Goal: Information Seeking & Learning: Find specific fact

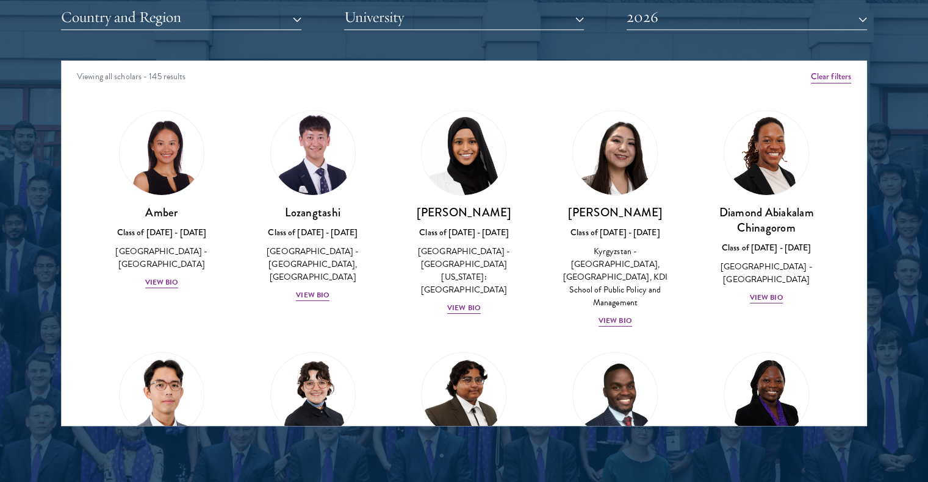
scroll to position [1586, 0]
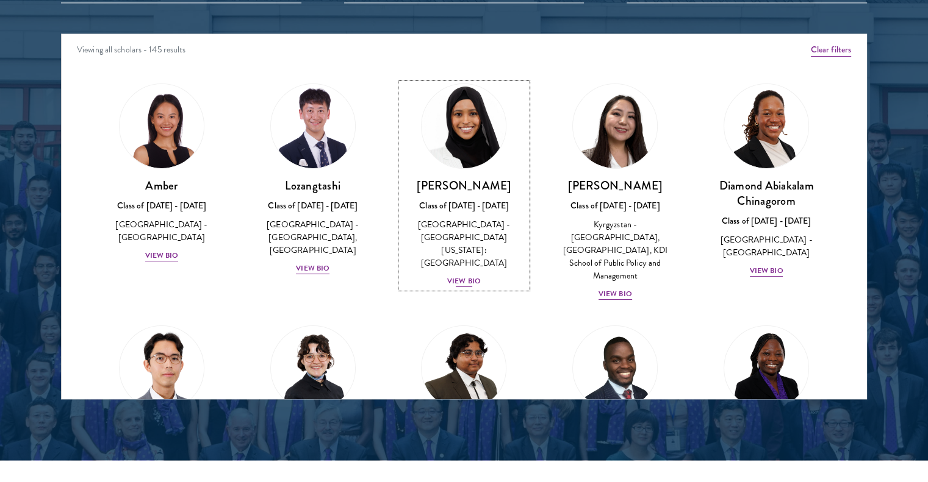
click at [458, 276] on div "View Bio" at bounding box center [464, 282] width 34 height 12
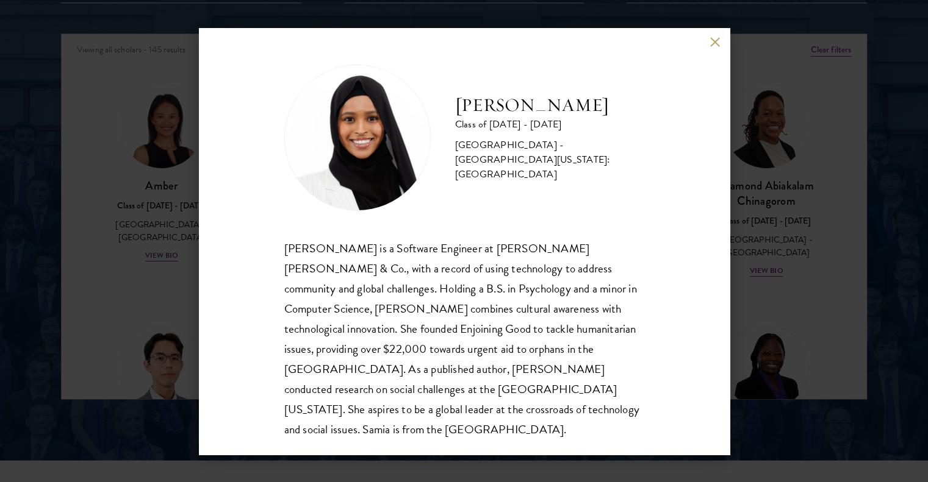
scroll to position [1, 0]
drag, startPoint x: 779, startPoint y: 173, endPoint x: 340, endPoint y: 196, distance: 439.7
click at [780, 173] on div "[PERSON_NAME] Class of [DATE] - [DATE] [GEOGRAPHIC_DATA] - [GEOGRAPHIC_DATA][US…" at bounding box center [464, 241] width 928 height 482
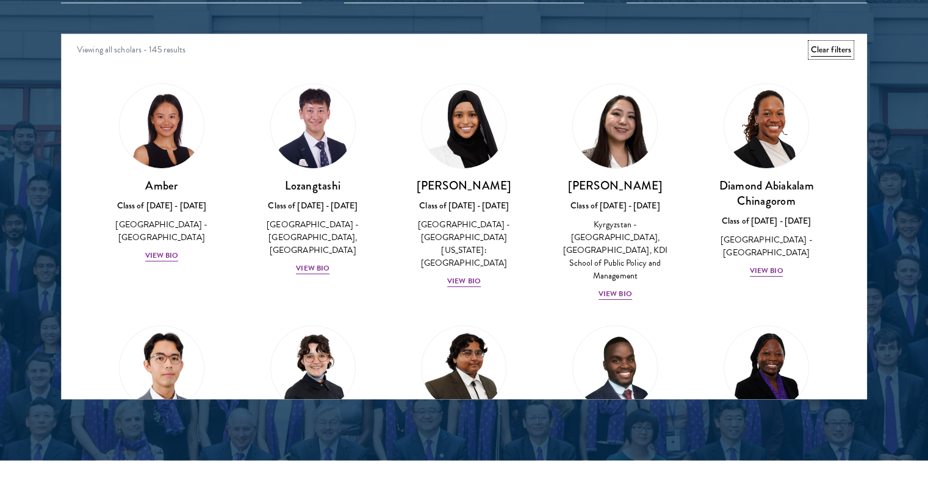
click at [822, 51] on button "Clear filters" at bounding box center [830, 49] width 40 height 13
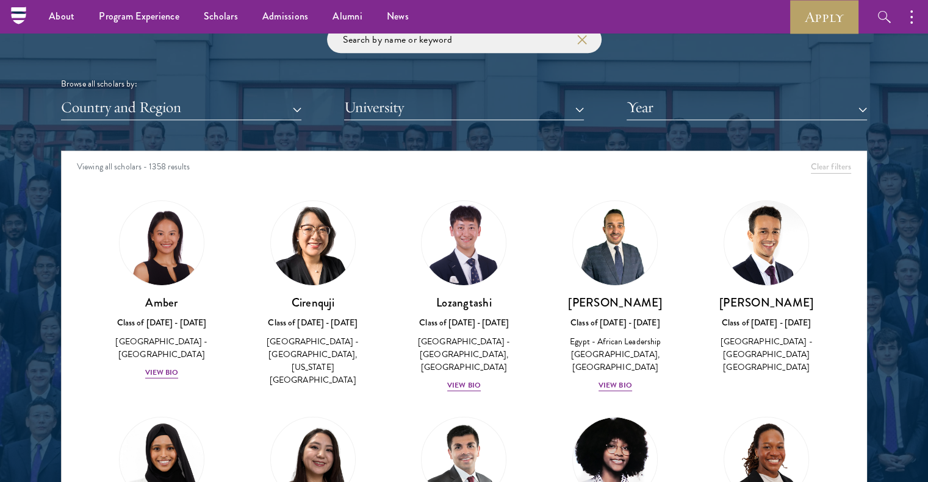
scroll to position [1464, 0]
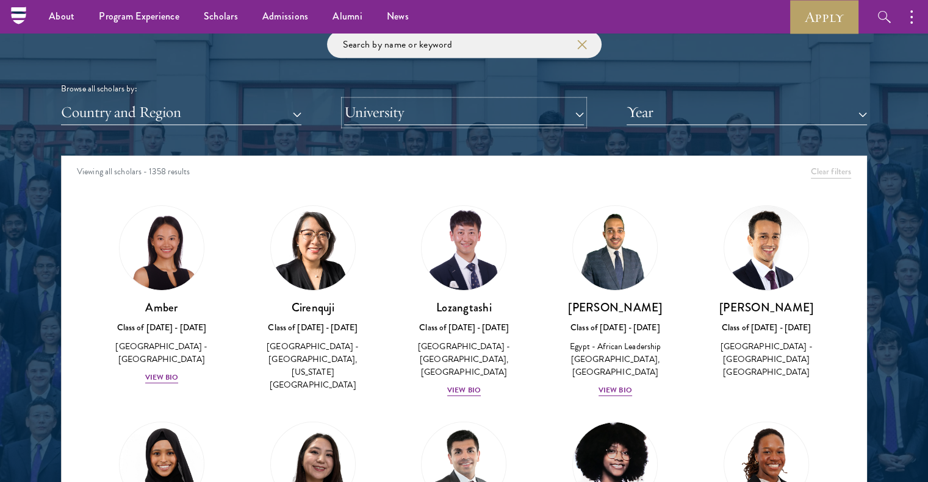
click at [409, 100] on button "University" at bounding box center [464, 112] width 240 height 25
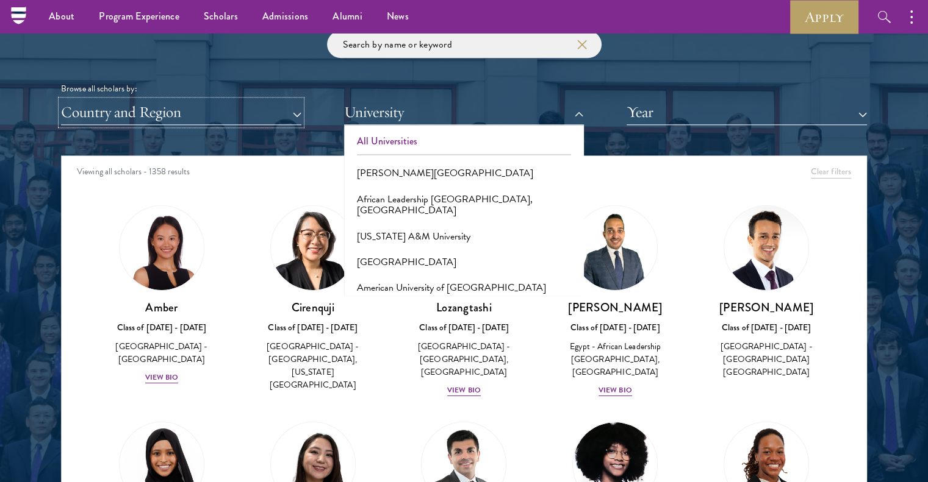
click at [230, 112] on button "Country and Region" at bounding box center [181, 112] width 240 height 25
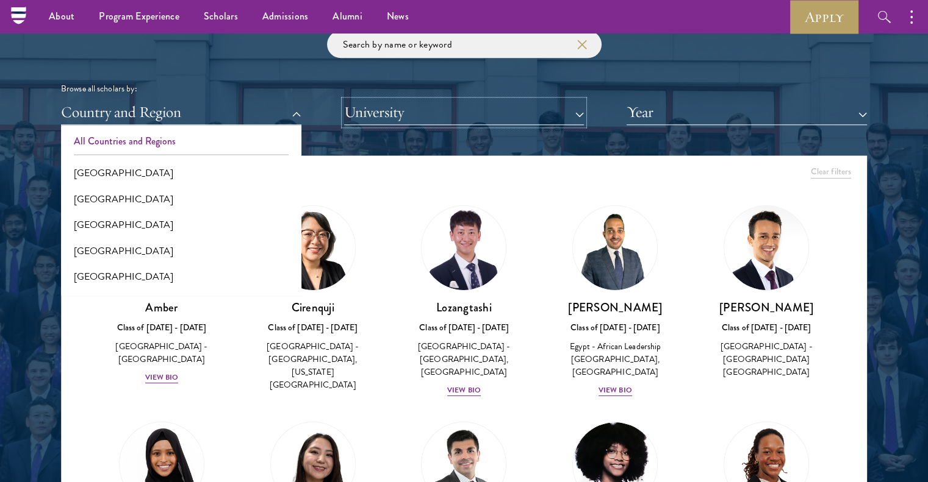
click at [518, 114] on button "University" at bounding box center [464, 112] width 240 height 25
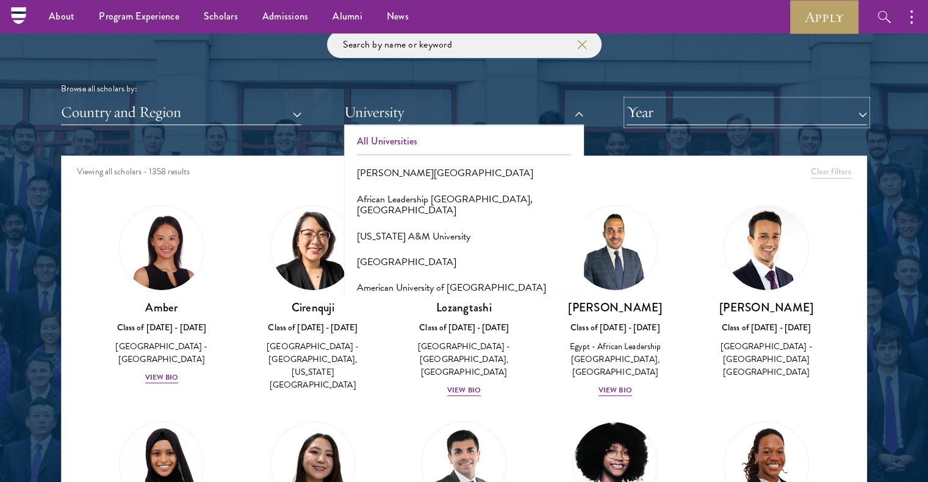
click at [636, 115] on button "Year" at bounding box center [746, 112] width 240 height 25
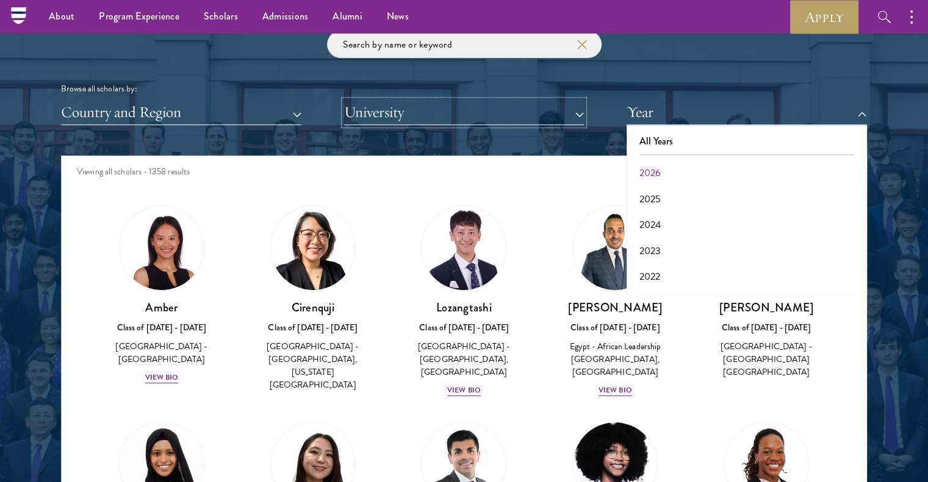
click at [557, 112] on button "University" at bounding box center [464, 112] width 240 height 25
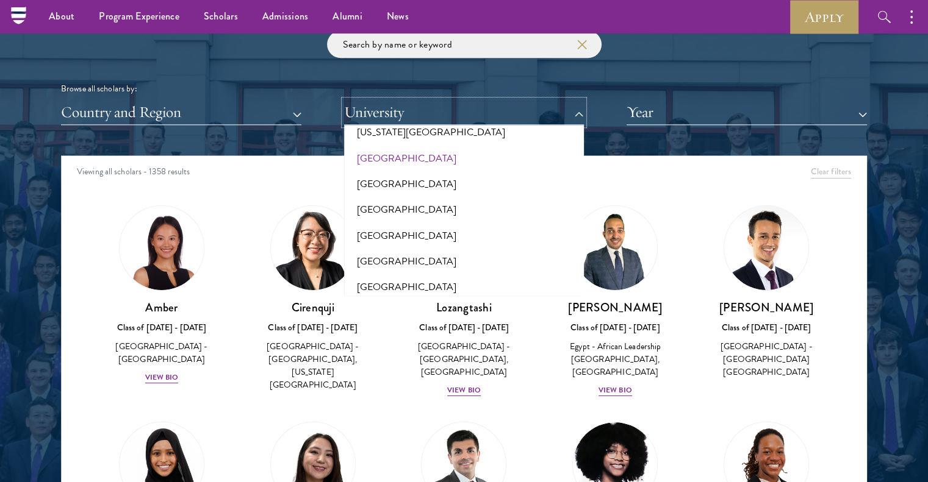
scroll to position [366, 0]
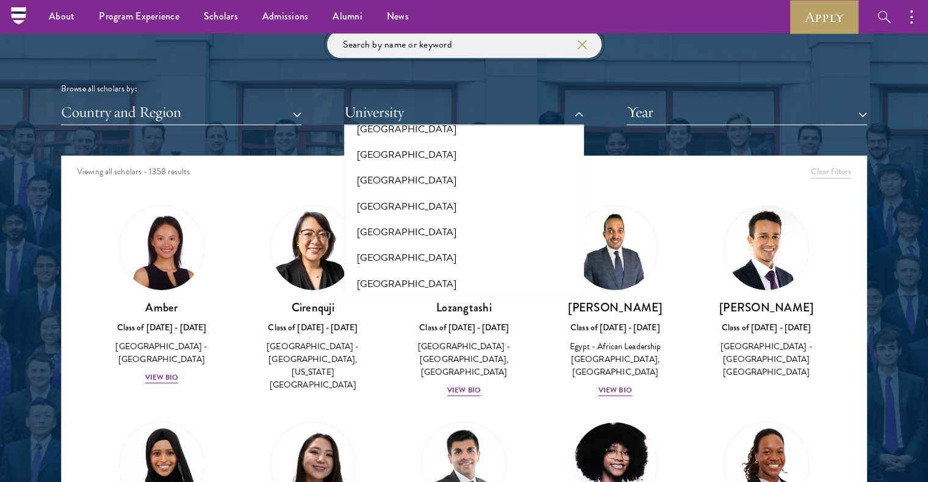
click at [454, 51] on input "search" at bounding box center [464, 43] width 274 height 27
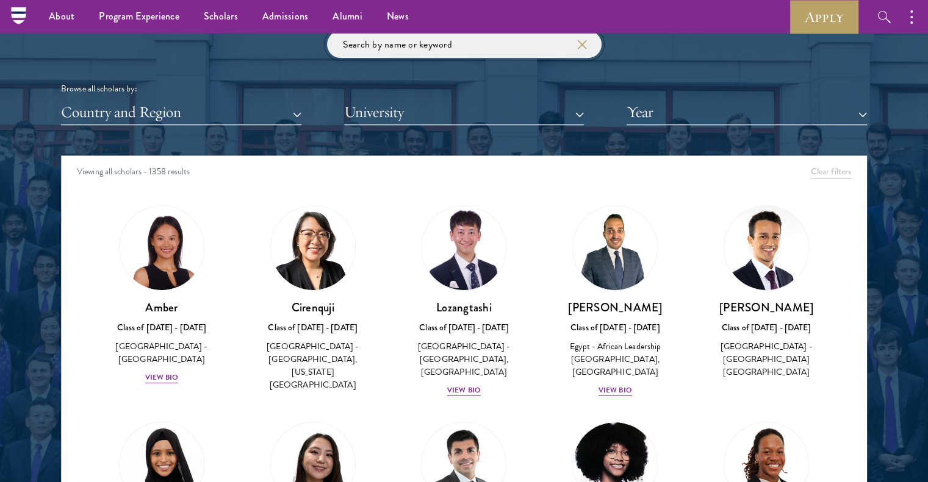
click at [454, 54] on input "search" at bounding box center [464, 43] width 274 height 27
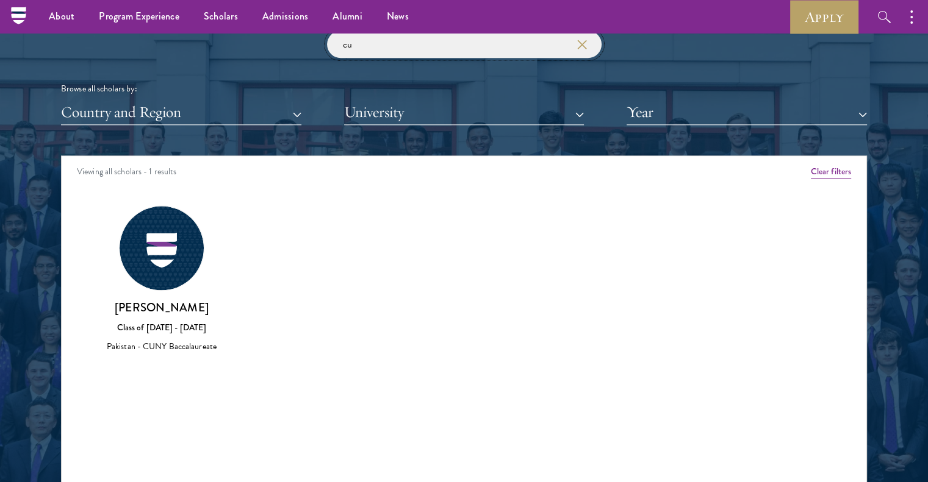
type input "c"
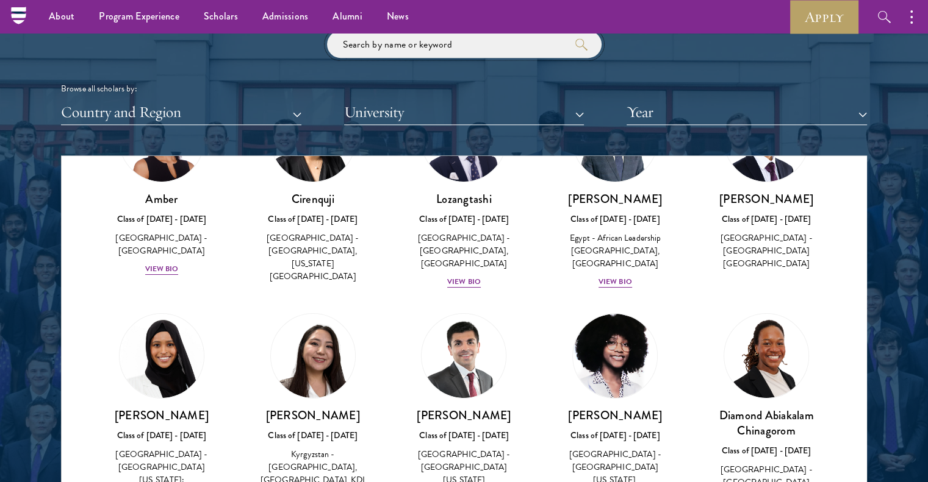
scroll to position [183, 0]
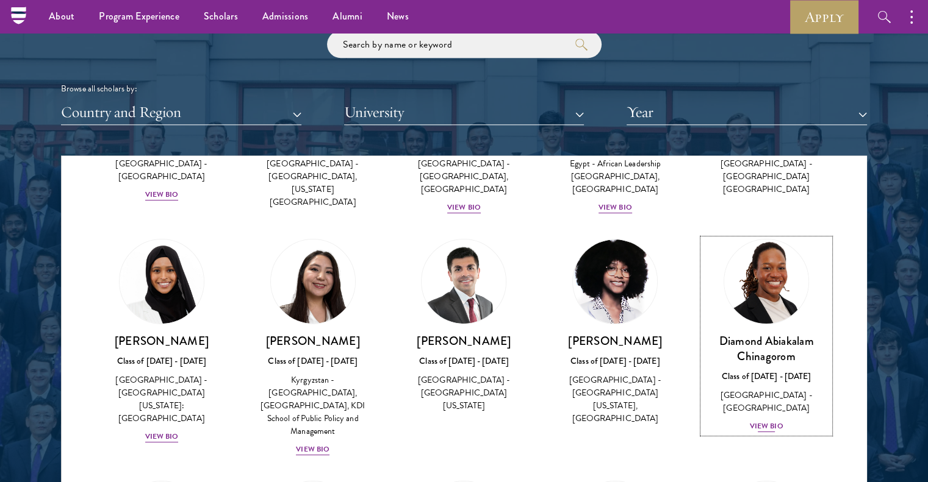
click at [767, 421] on div "View Bio" at bounding box center [766, 427] width 34 height 12
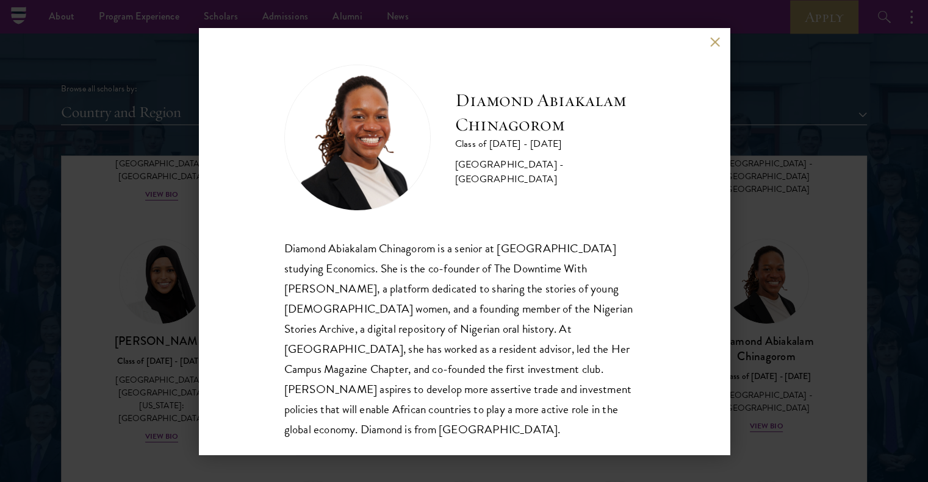
click at [379, 241] on div "Diamond Abiakalam Chinagorom is a senior at [GEOGRAPHIC_DATA] studying Economic…" at bounding box center [464, 338] width 360 height 201
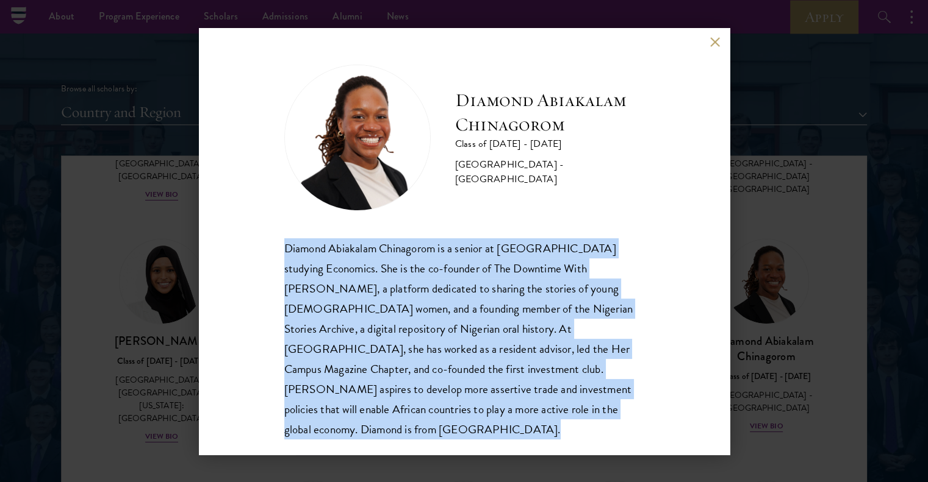
click at [379, 241] on div "Diamond Abiakalam Chinagorom is a senior at [GEOGRAPHIC_DATA] studying Economic…" at bounding box center [464, 338] width 360 height 201
click at [434, 301] on div "Diamond Abiakalam Chinagorom is a senior at [GEOGRAPHIC_DATA] studying Economic…" at bounding box center [464, 338] width 360 height 201
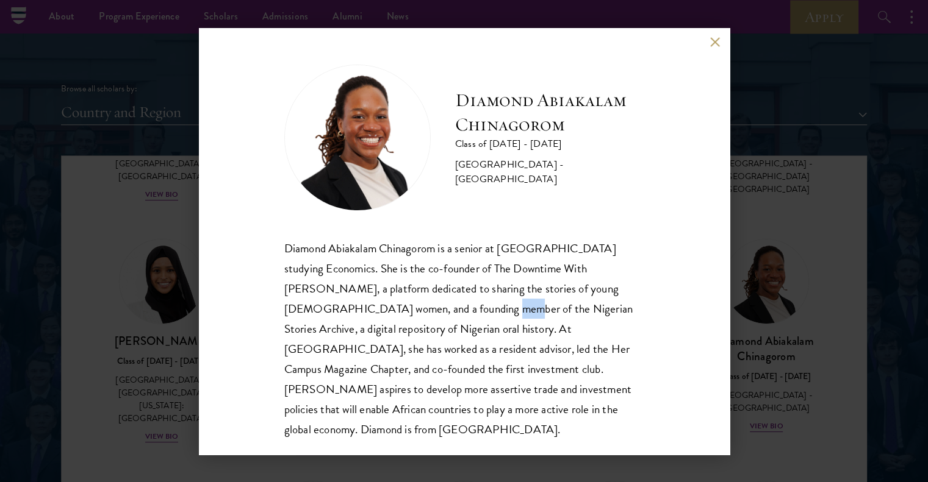
click at [434, 301] on div "Diamond Abiakalam Chinagorom is a senior at [GEOGRAPHIC_DATA] studying Economic…" at bounding box center [464, 338] width 360 height 201
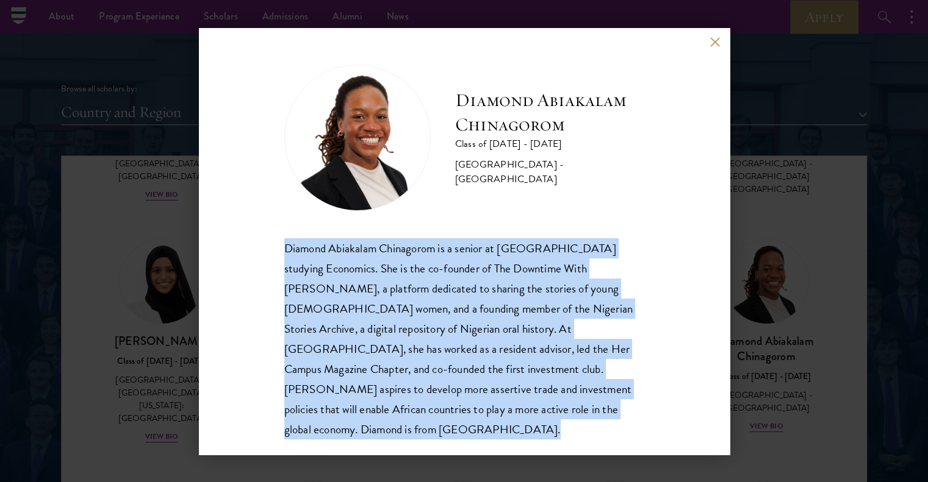
click at [434, 301] on div "Diamond Abiakalam Chinagorom is a senior at [GEOGRAPHIC_DATA] studying Economic…" at bounding box center [464, 338] width 360 height 201
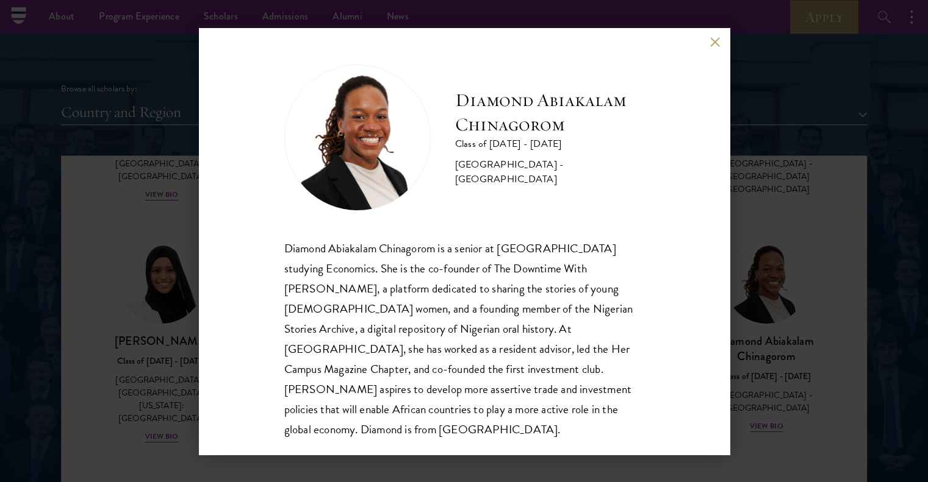
drag, startPoint x: 434, startPoint y: 301, endPoint x: 461, endPoint y: 119, distance: 183.8
click at [461, 119] on h2 "Diamond Abiakalam Chinagorom" at bounding box center [549, 112] width 189 height 49
click at [473, 361] on div "Diamond Abiakalam Chinagorom is a senior at [GEOGRAPHIC_DATA] studying Economic…" at bounding box center [464, 338] width 360 height 201
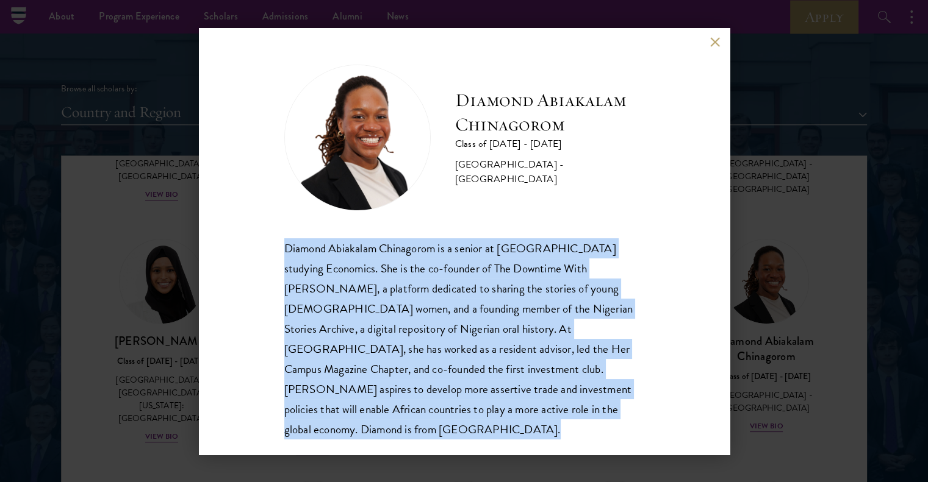
click at [473, 361] on div "Diamond Abiakalam Chinagorom is a senior at [GEOGRAPHIC_DATA] studying Economic…" at bounding box center [464, 338] width 360 height 201
copy body "Diamond Abiakalam Chinagorom is a senior at [GEOGRAPHIC_DATA] studying Economic…"
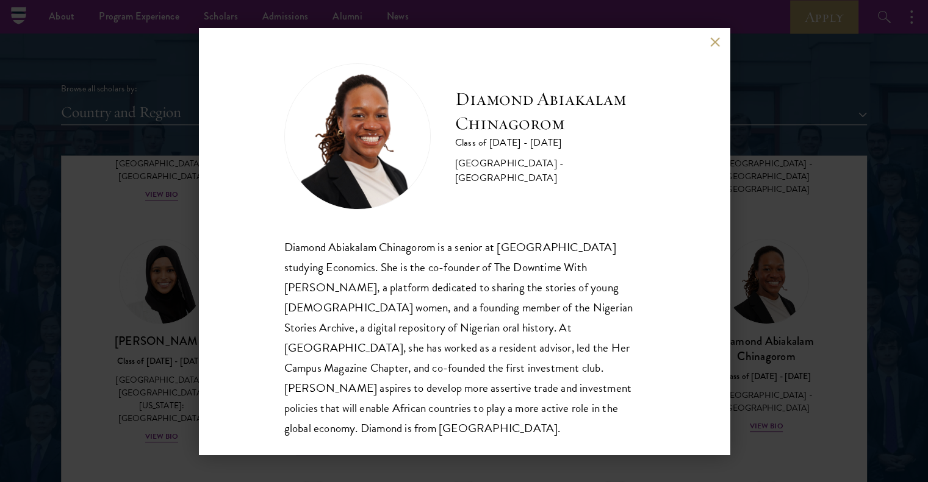
click at [706, 42] on div "Diamond Abiakalam [GEOGRAPHIC_DATA] Class of [DATE] - [DATE] [GEOGRAPHIC_DATA] …" at bounding box center [464, 241] width 531 height 427
click at [718, 46] on button at bounding box center [715, 42] width 10 height 10
